Goal: Transaction & Acquisition: Purchase product/service

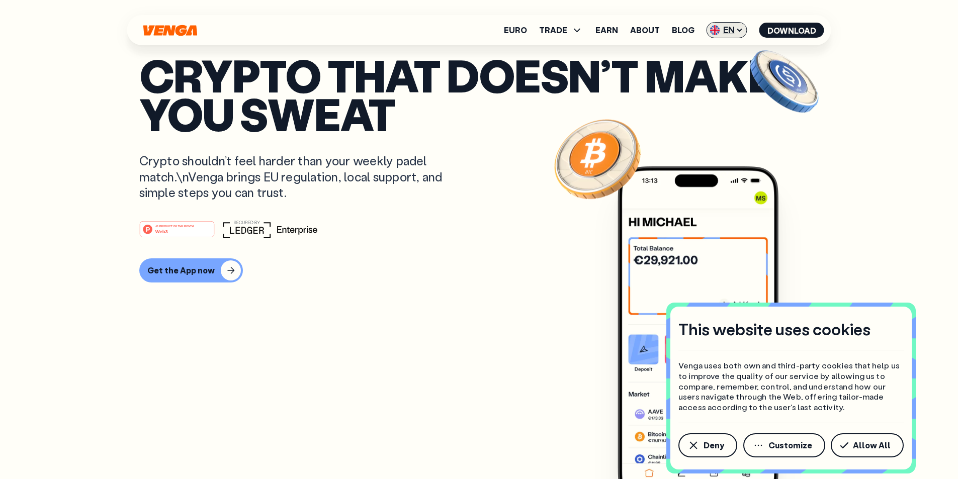
scroll to position [13, 0]
click at [731, 28] on span "EN" at bounding box center [727, 30] width 41 height 16
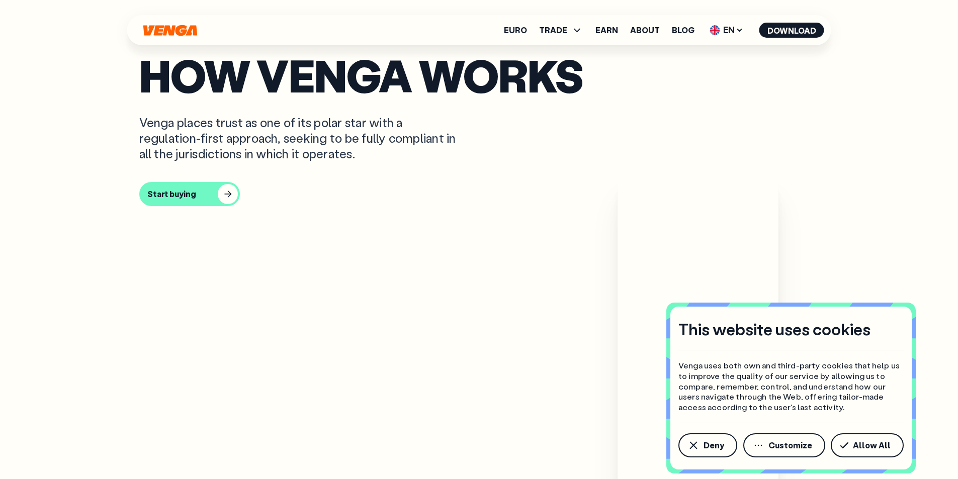
scroll to position [503, 0]
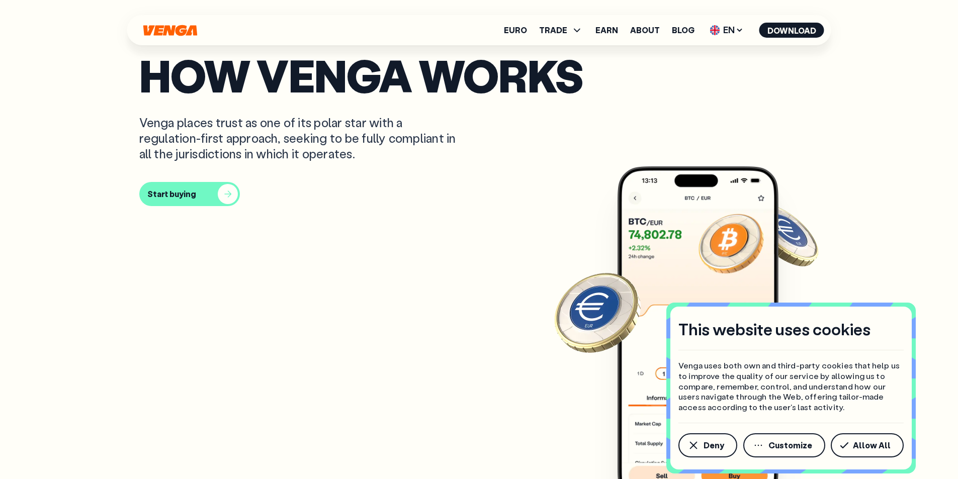
click at [224, 204] on div "button" at bounding box center [228, 194] width 20 height 20
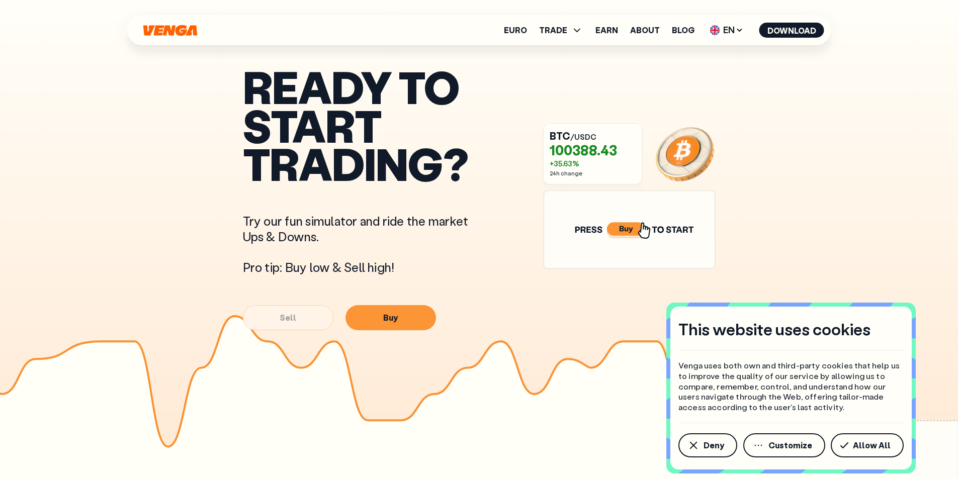
scroll to position [503, 0]
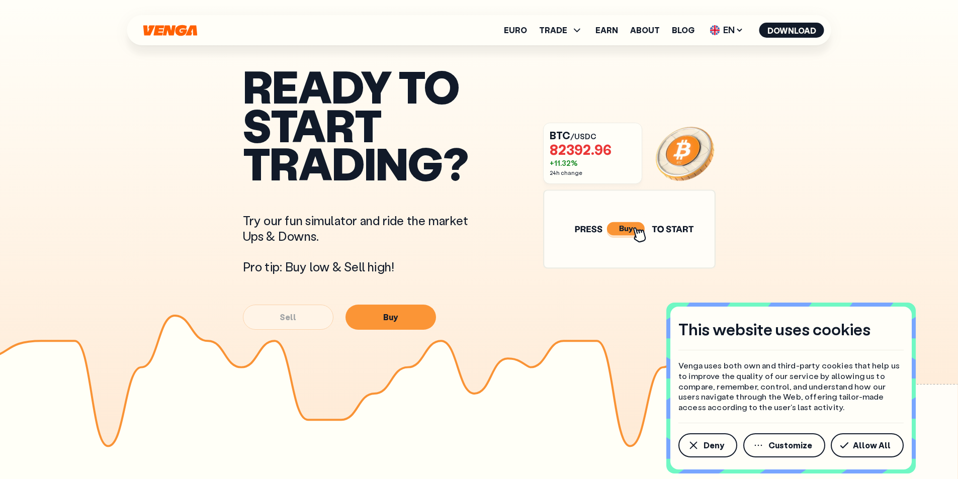
click at [627, 228] on icon at bounding box center [625, 228] width 38 height 13
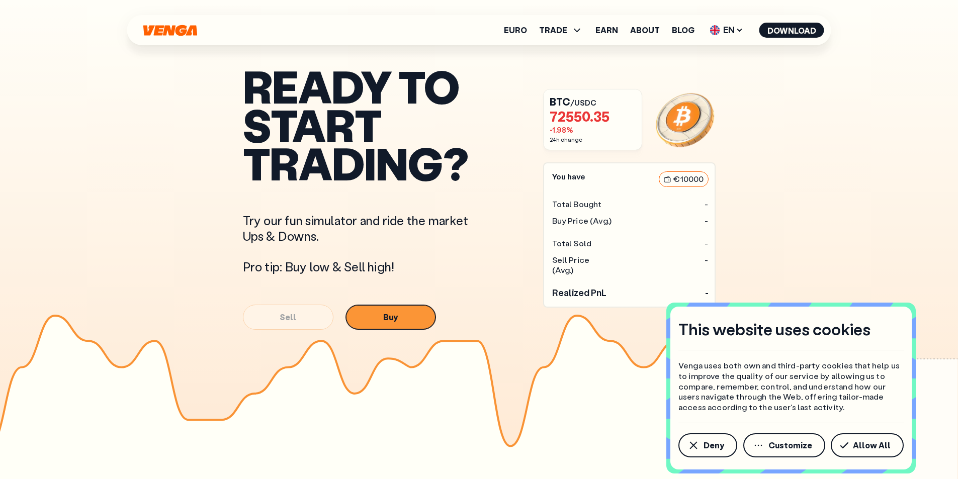
click at [391, 320] on button "Buy" at bounding box center [390, 317] width 91 height 25
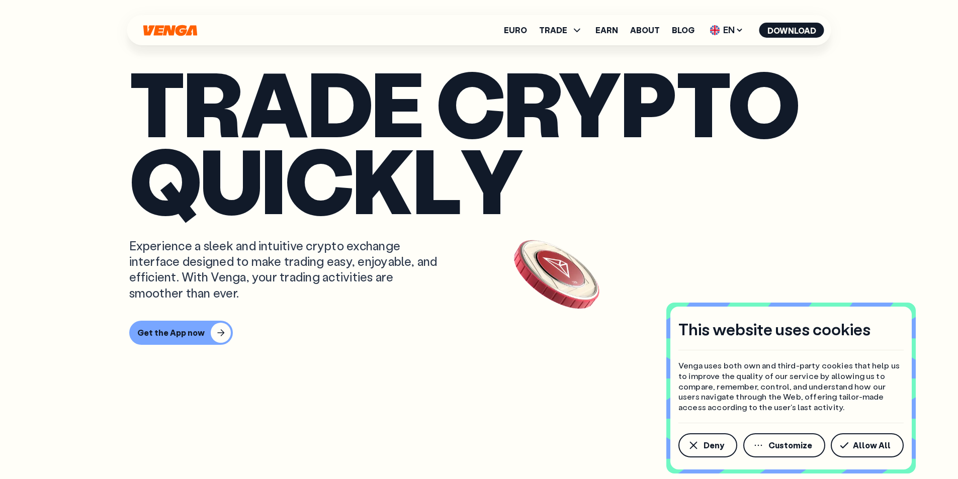
scroll to position [0, 0]
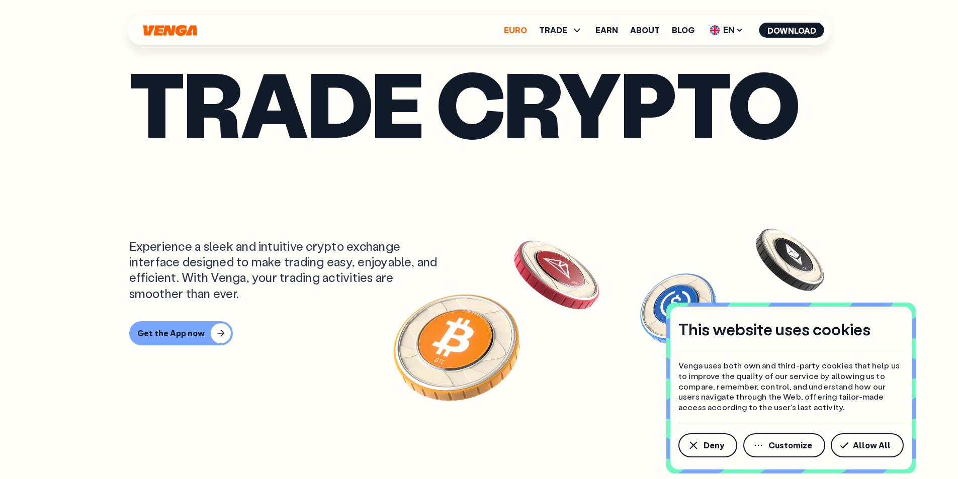
click at [518, 31] on link "Euro" at bounding box center [515, 30] width 23 height 8
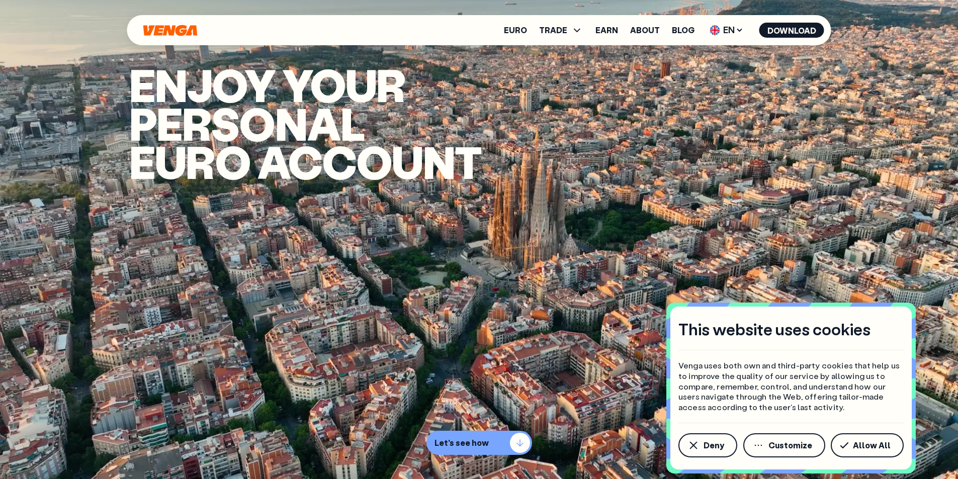
click at [520, 443] on div "button" at bounding box center [520, 443] width 20 height 20
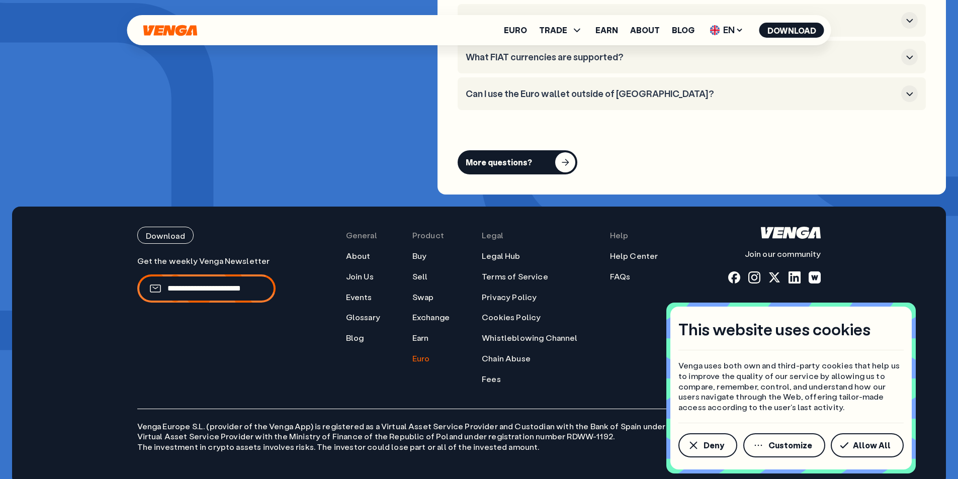
scroll to position [4043, 0]
drag, startPoint x: 873, startPoint y: 446, endPoint x: 850, endPoint y: 446, distance: 23.6
click at [873, 446] on span "Allow All" at bounding box center [872, 446] width 38 height 8
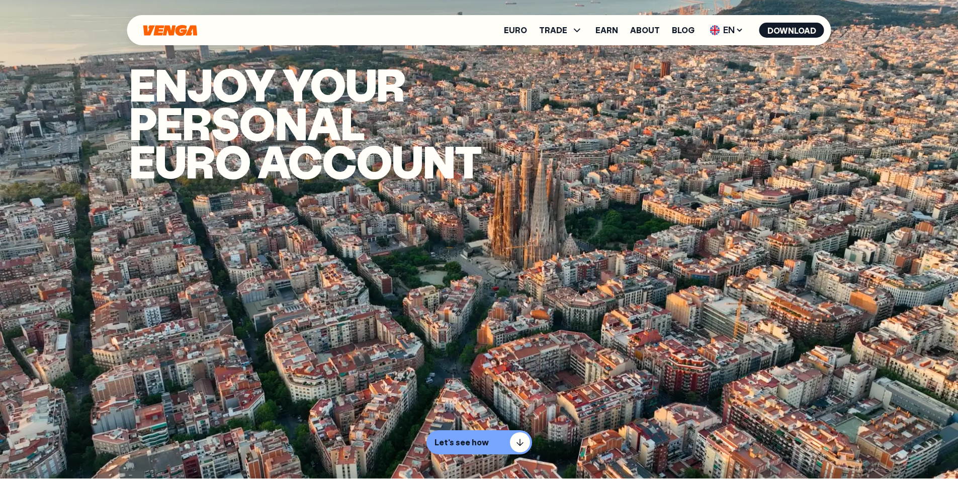
scroll to position [0, 0]
